Goal: Task Accomplishment & Management: Manage account settings

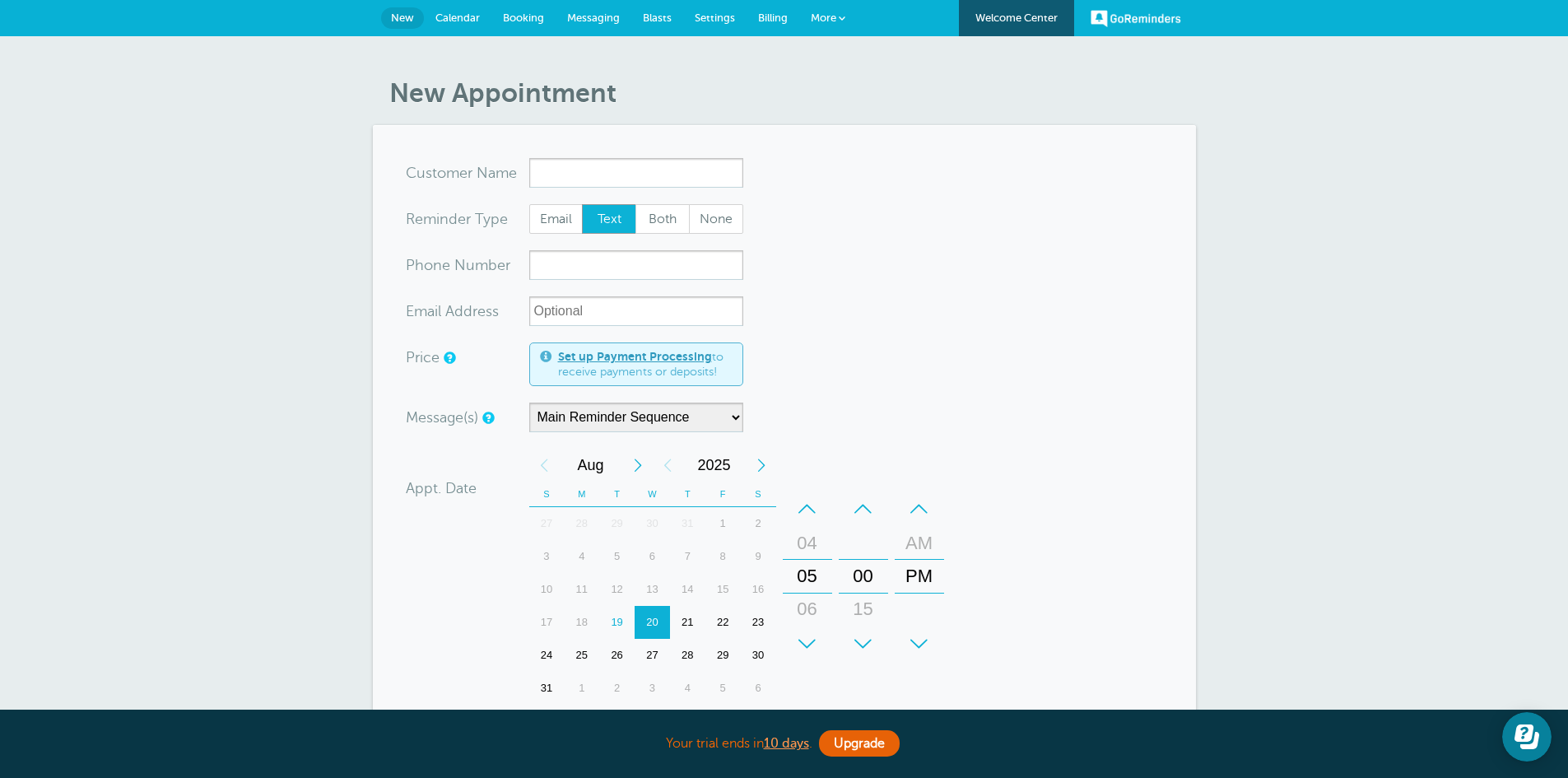
click at [461, 18] on span "Calendar" at bounding box center [457, 18] width 44 height 13
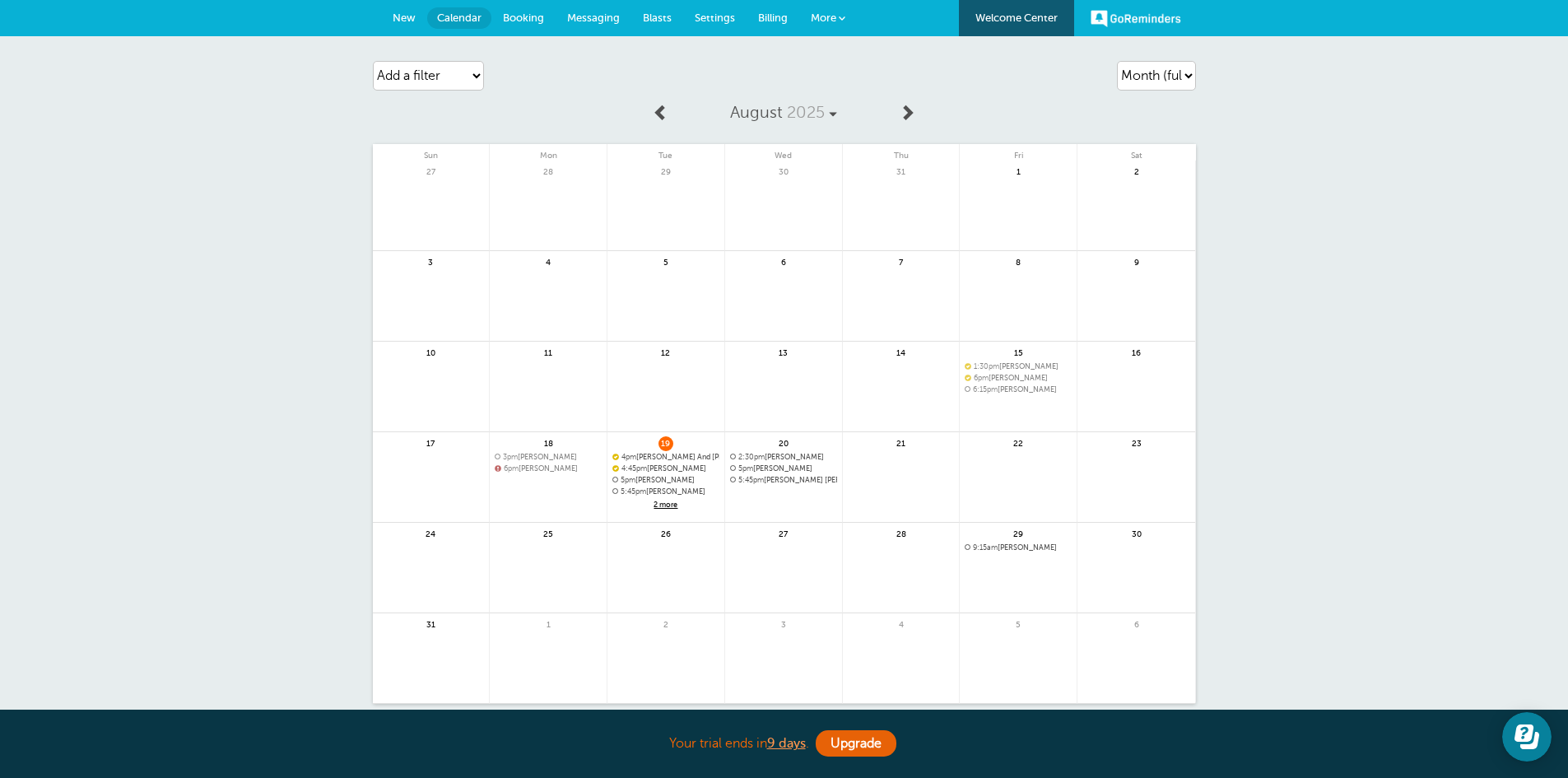
click at [671, 497] on div "4pm Riley And Ashley 2 more" at bounding box center [665, 482] width 117 height 59
click at [667, 503] on span "2 more" at bounding box center [665, 504] width 107 height 14
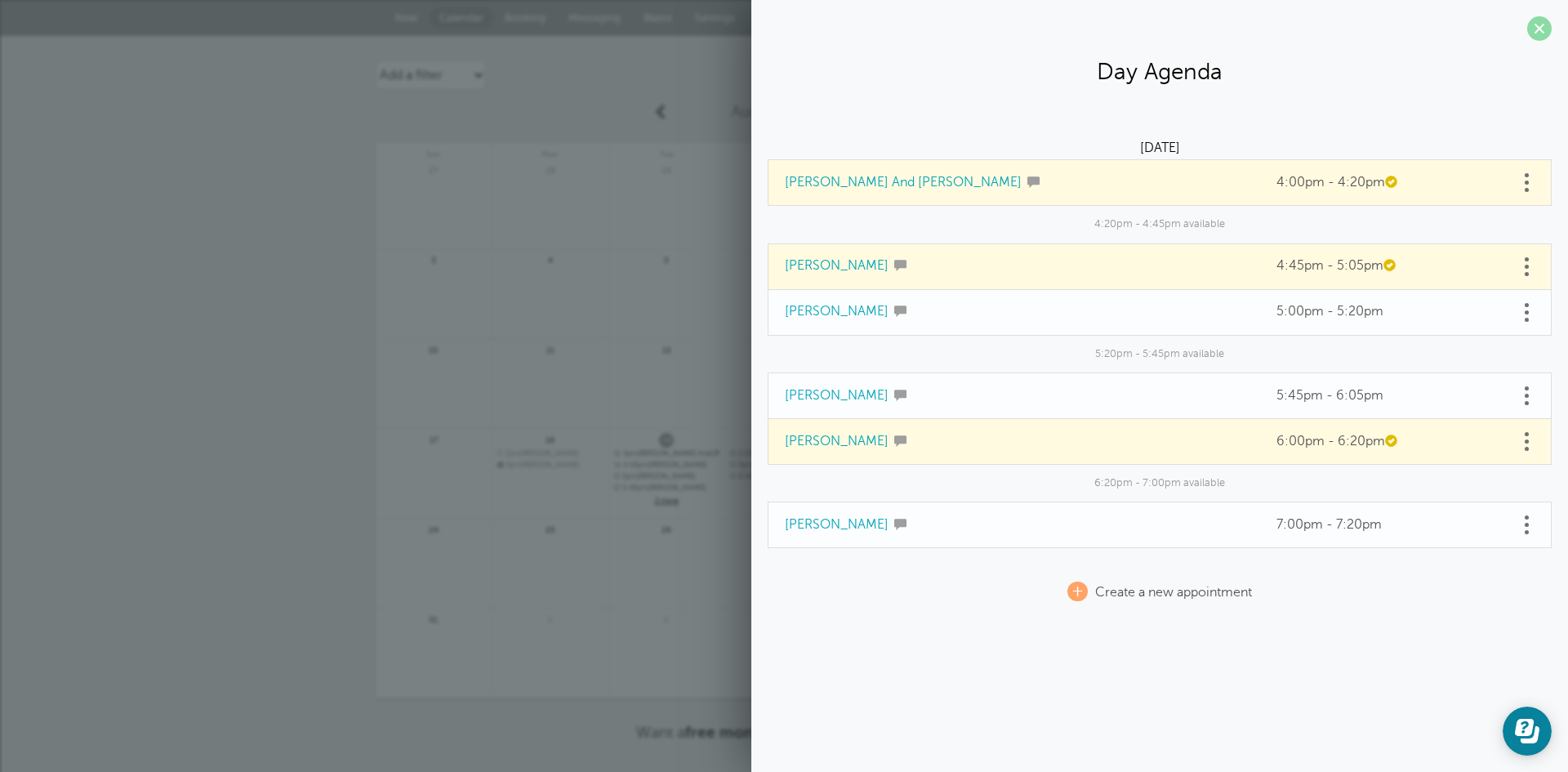
click at [1537, 24] on span at bounding box center [1539, 28] width 24 height 24
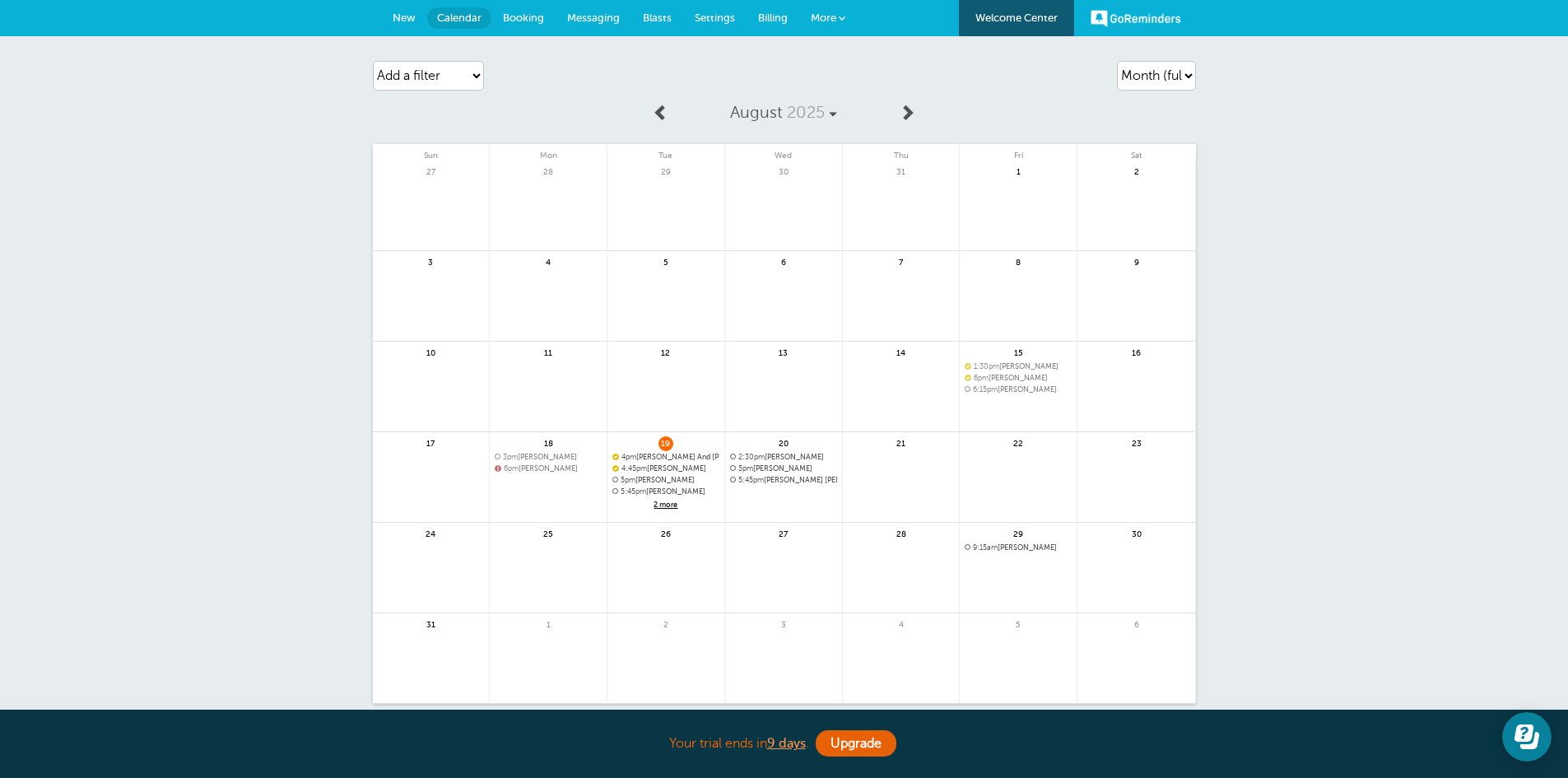
click at [662, 504] on span "2 more" at bounding box center [665, 504] width 107 height 14
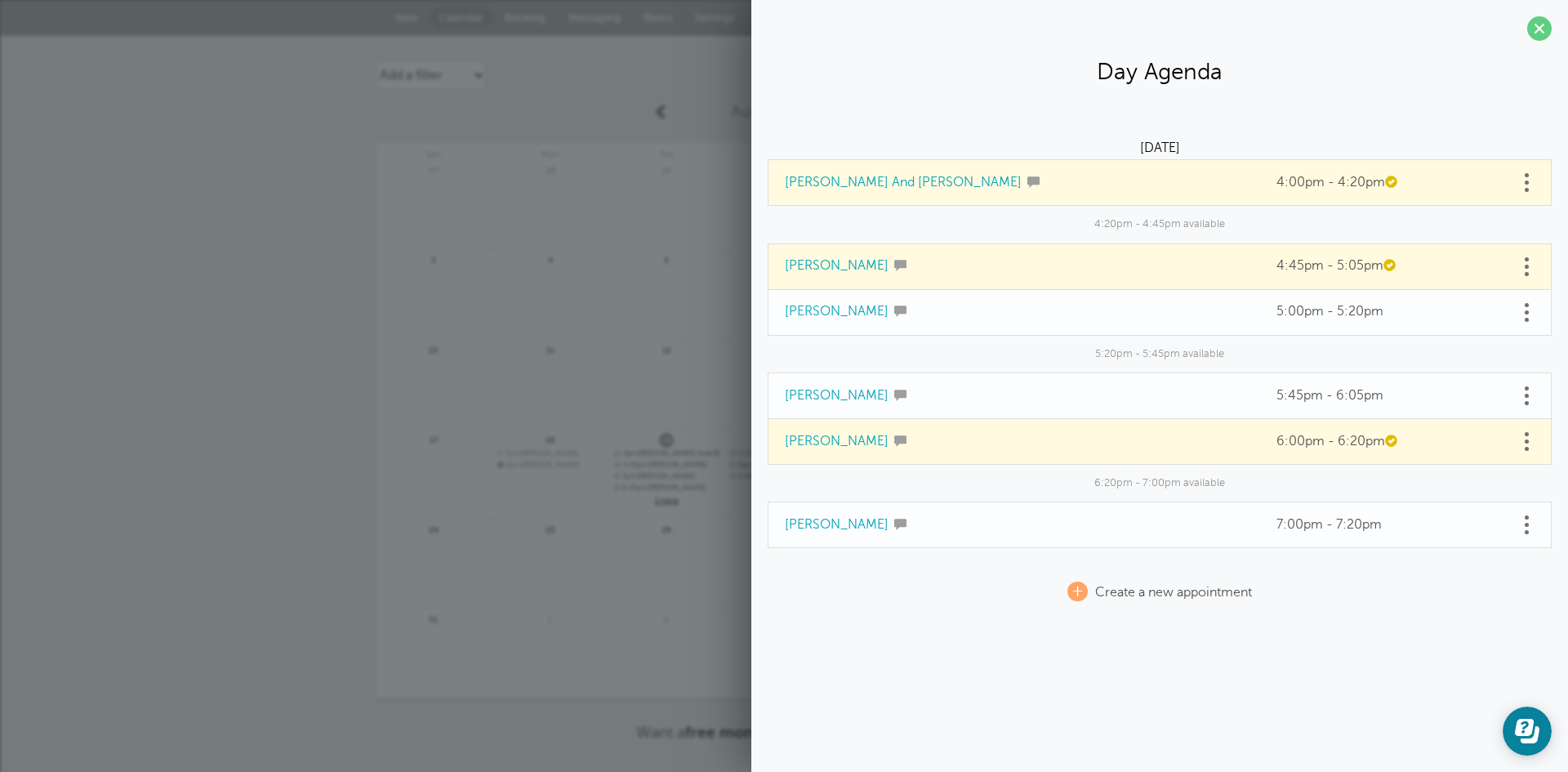
click at [926, 445] on td "Ray Brown" at bounding box center [1014, 441] width 492 height 46
click at [1527, 445] on link at bounding box center [1527, 441] width 16 height 25
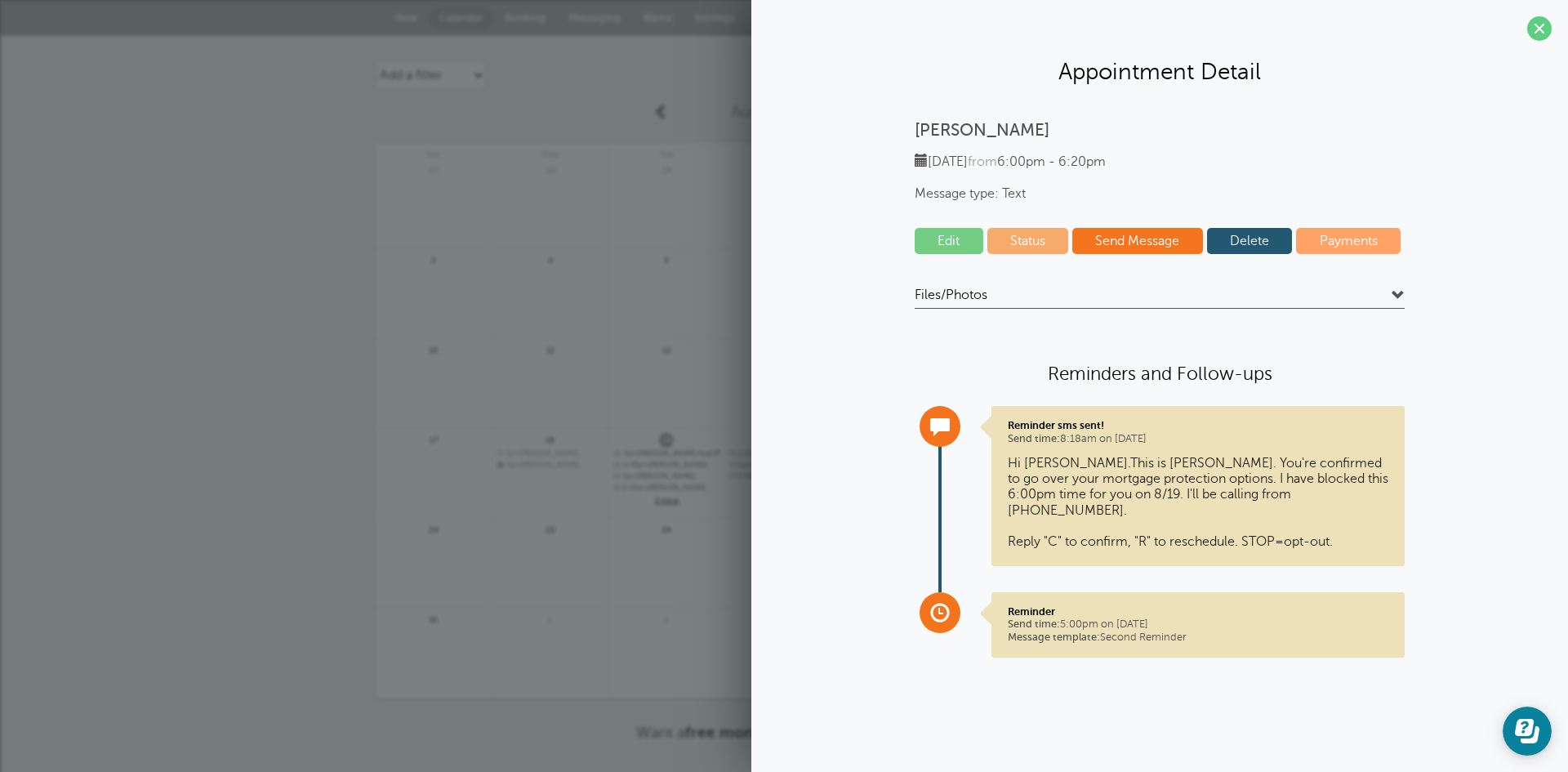
click at [943, 249] on link "Edit" at bounding box center [949, 241] width 68 height 26
